Goal: Find specific page/section: Find specific page/section

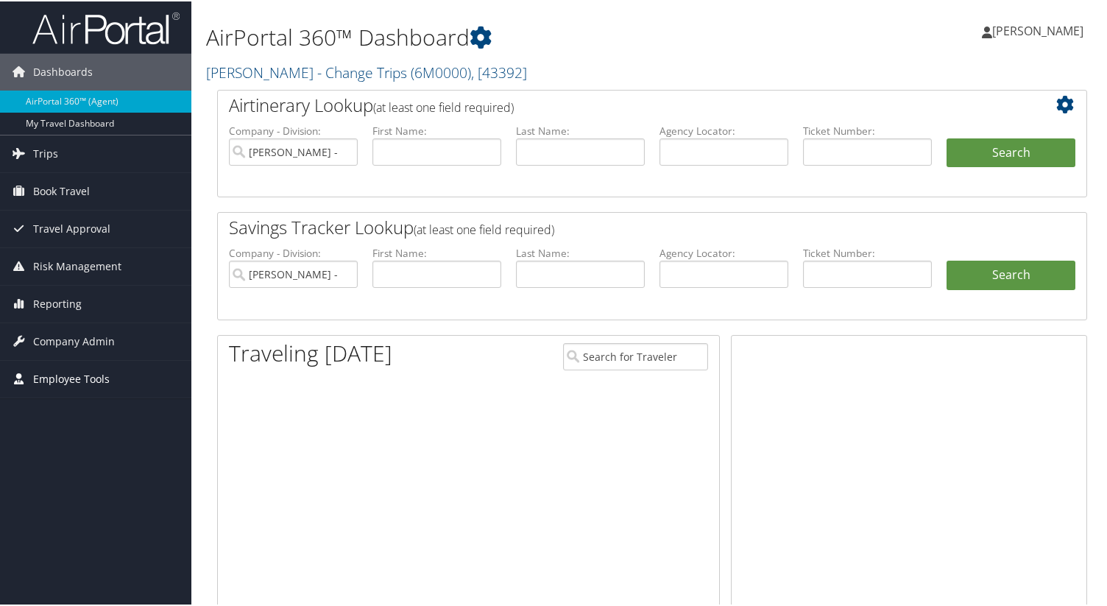
click at [100, 381] on span "Employee Tools" at bounding box center [71, 377] width 77 height 37
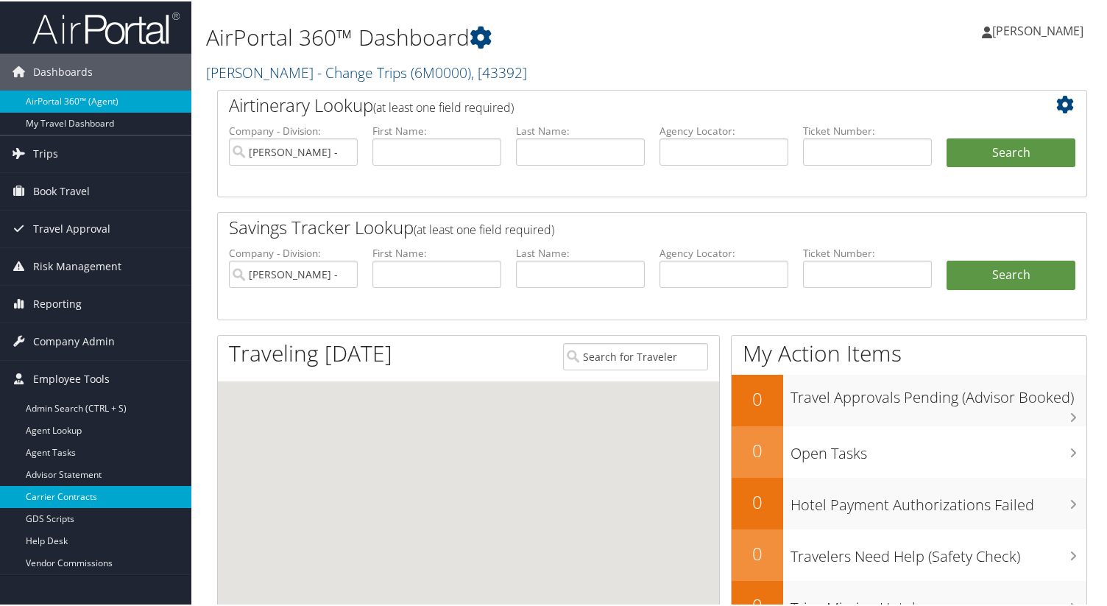
click at [74, 497] on link "Carrier Contracts" at bounding box center [95, 495] width 191 height 22
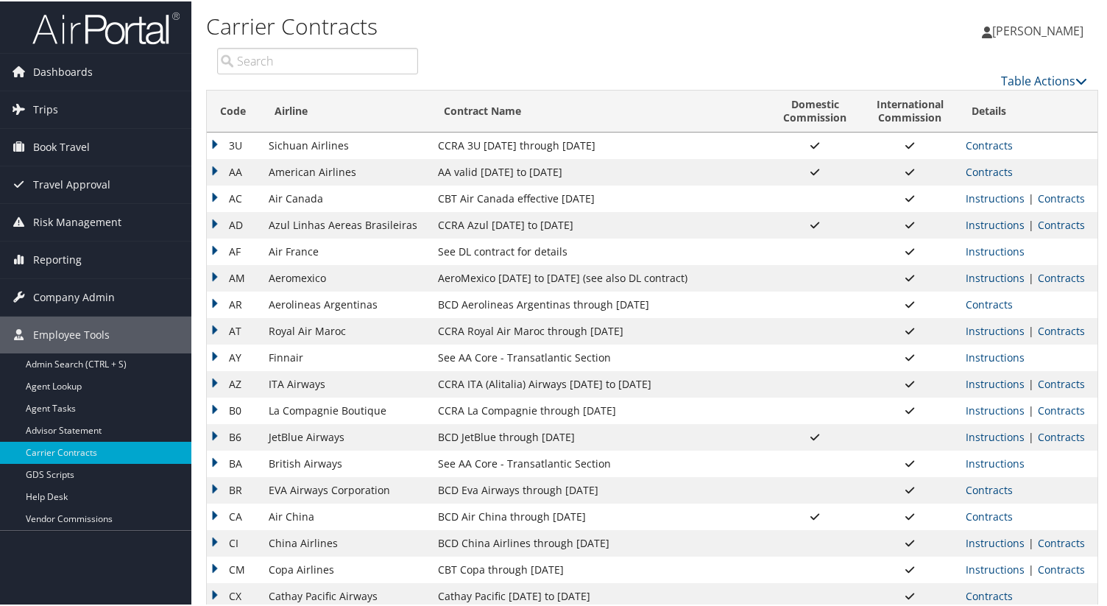
click at [325, 51] on input "search" at bounding box center [317, 59] width 201 height 26
click at [357, 61] on input "search" at bounding box center [317, 59] width 201 height 26
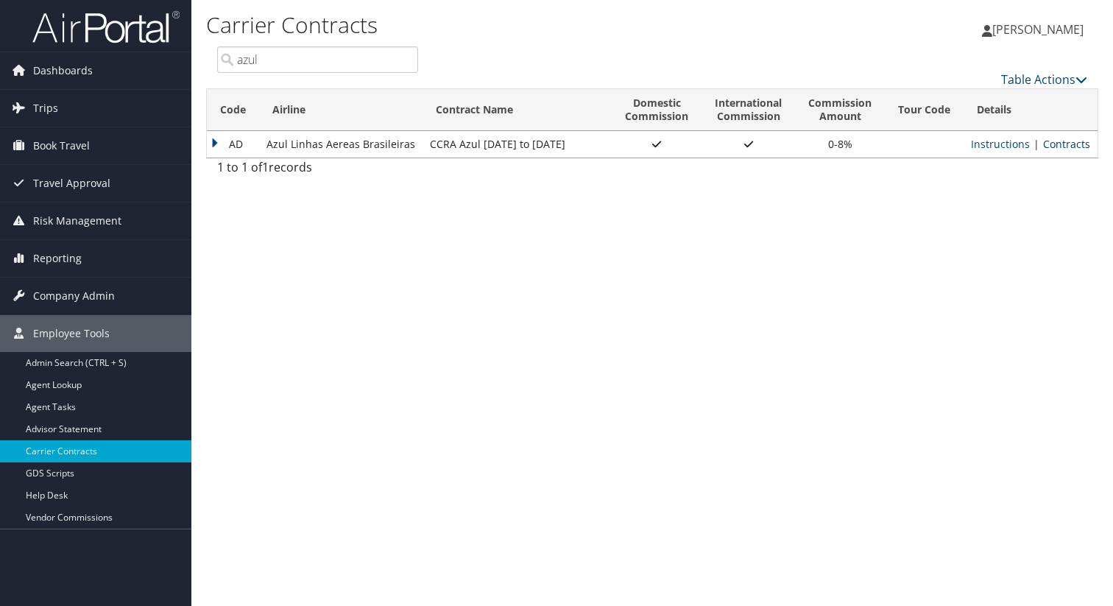
click at [1075, 143] on link "Contracts" at bounding box center [1066, 144] width 47 height 14
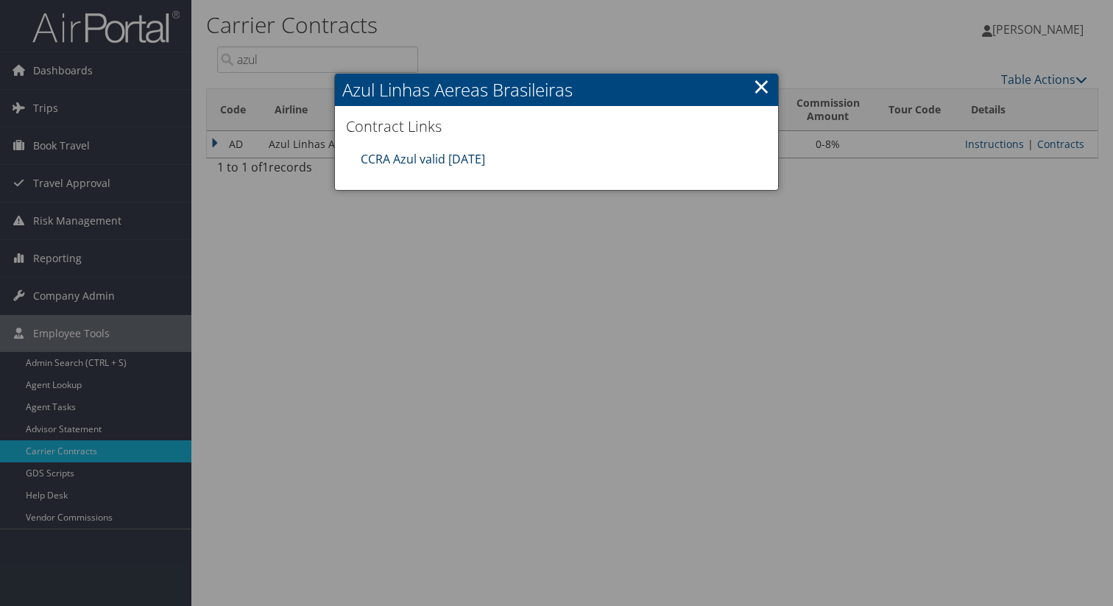
click at [448, 159] on link "CCRA Azul valid [DATE]" at bounding box center [423, 159] width 124 height 16
click at [325, 51] on div at bounding box center [556, 303] width 1113 height 606
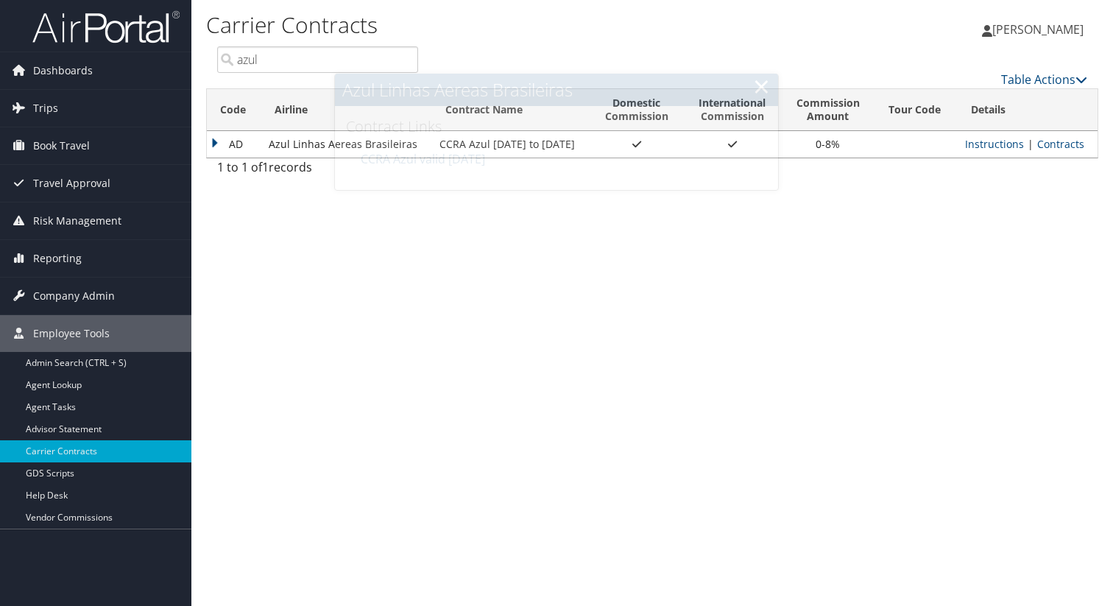
click at [307, 54] on input "azul" at bounding box center [317, 59] width 201 height 26
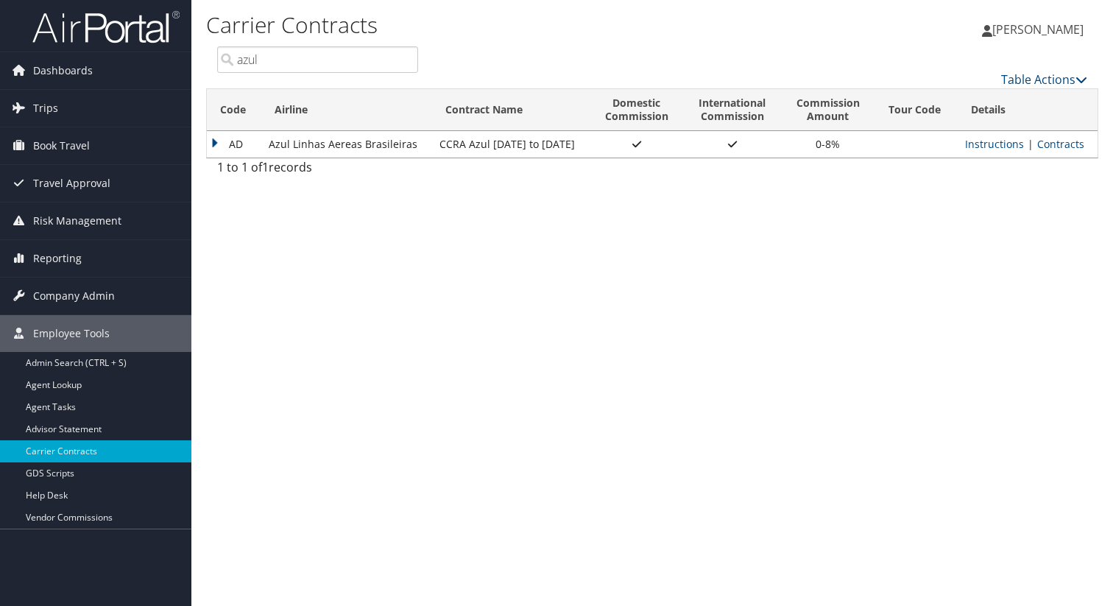
click at [307, 54] on input "azul" at bounding box center [317, 59] width 201 height 26
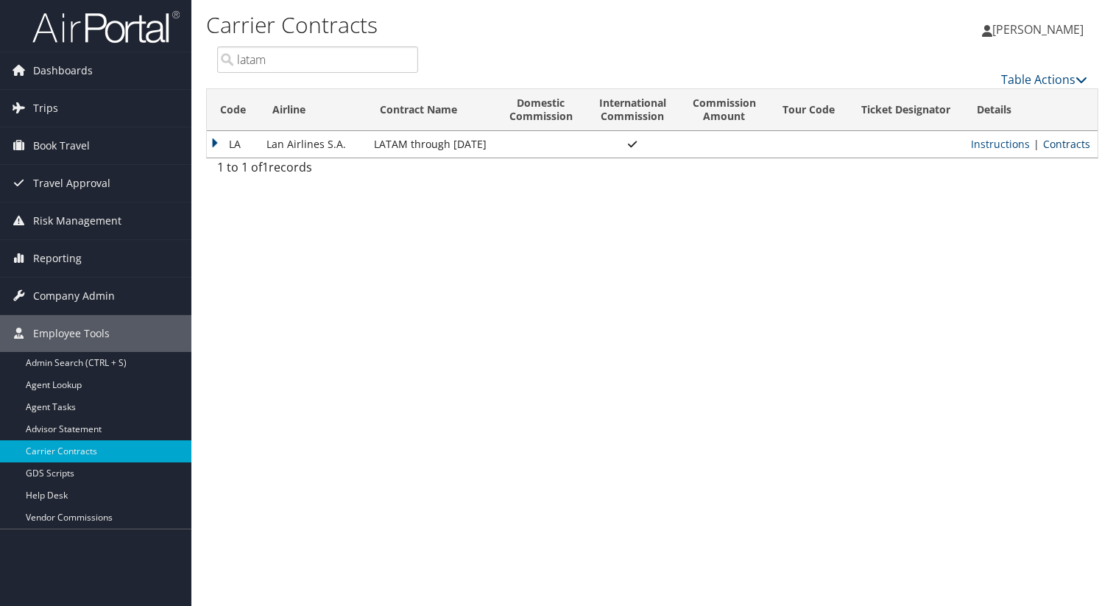
type input "latam"
click at [1071, 143] on link "Contracts" at bounding box center [1066, 144] width 47 height 14
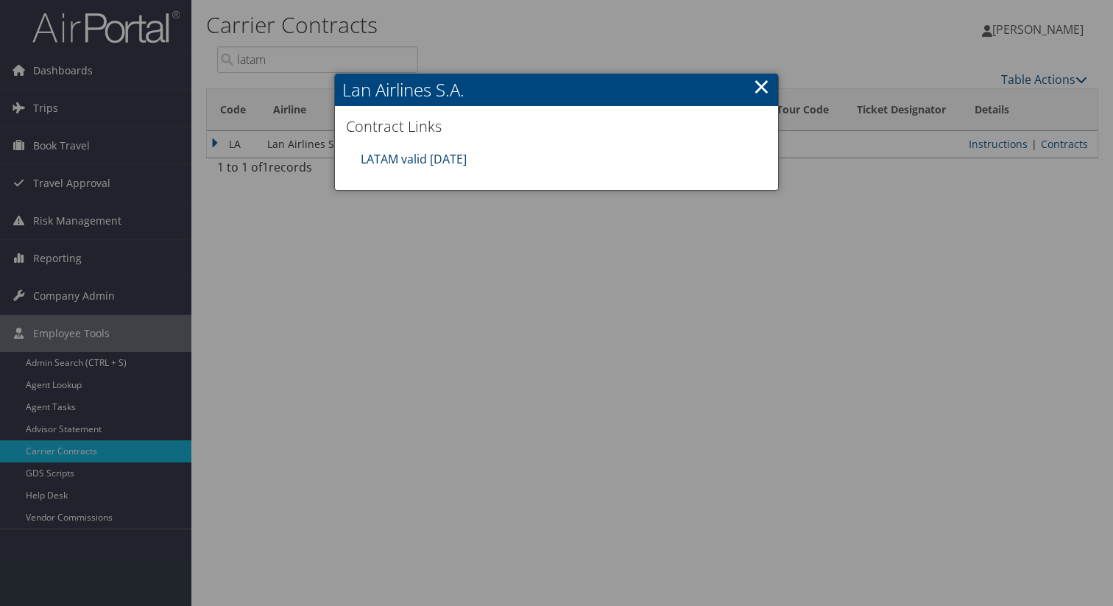
click at [439, 154] on link "LATAM valid [DATE]" at bounding box center [414, 159] width 106 height 16
